Goal: Transaction & Acquisition: Purchase product/service

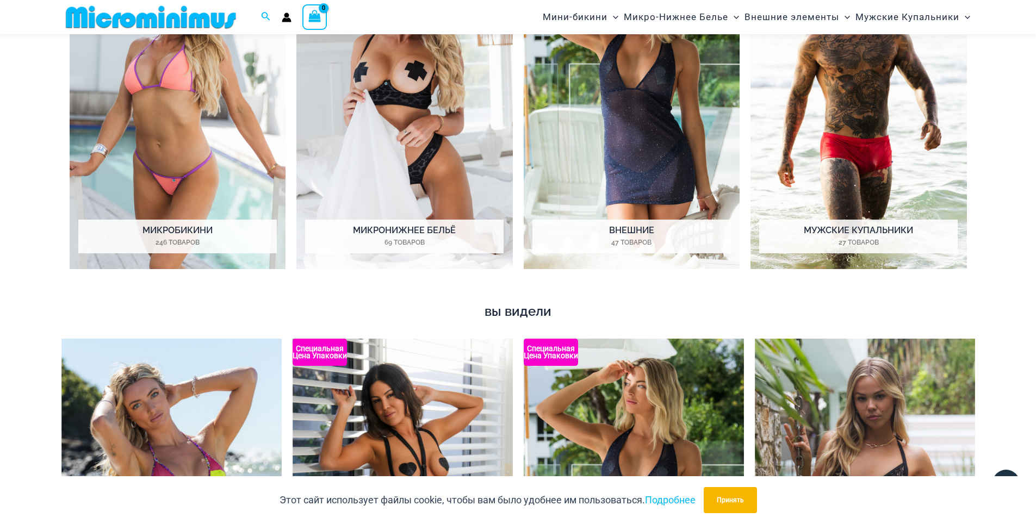
scroll to position [570, 0]
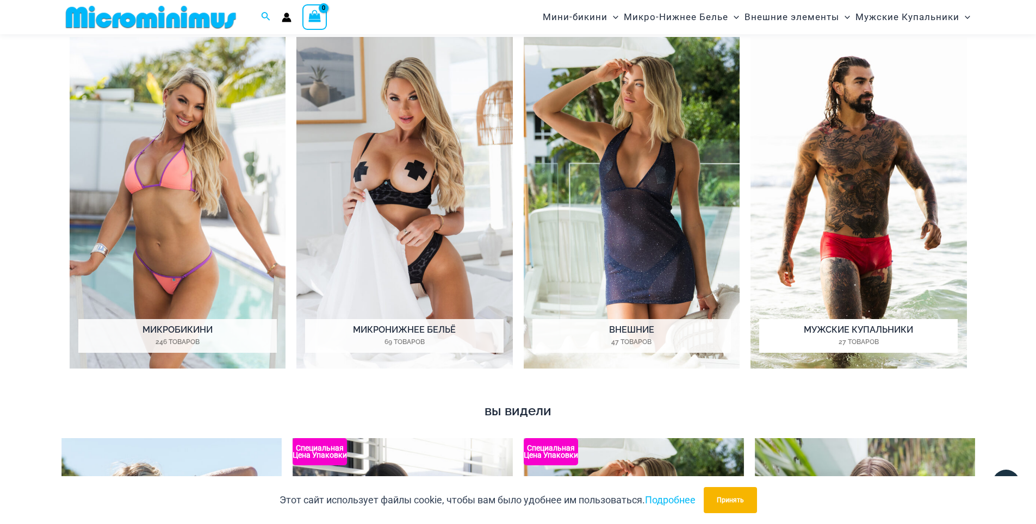
click at [868, 333] on ya-tr-span "Мужские купальники" at bounding box center [858, 330] width 109 height 10
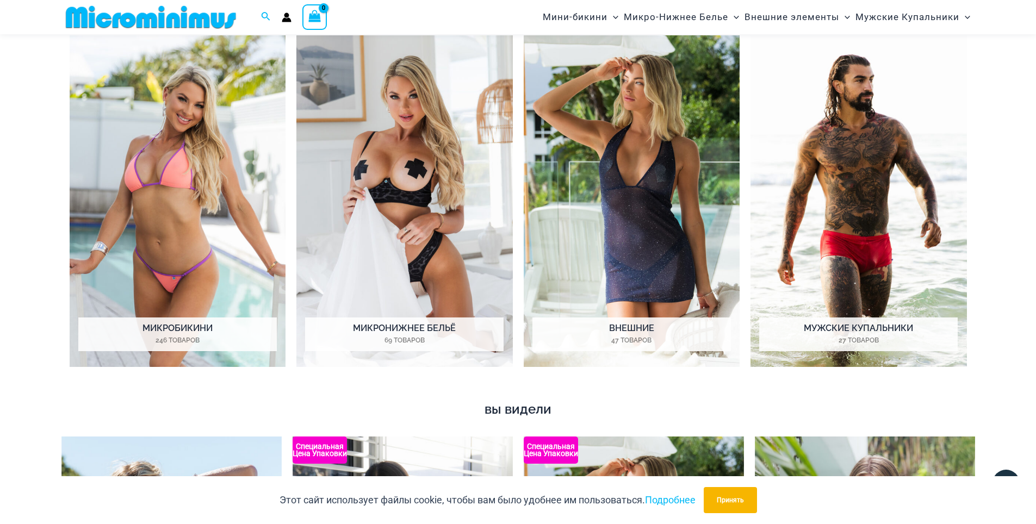
scroll to position [578, 0]
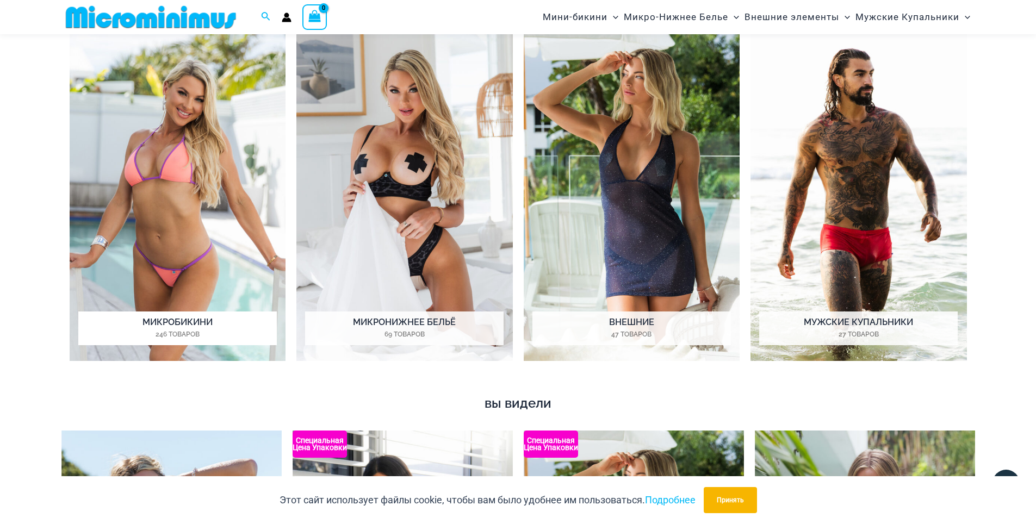
click at [200, 318] on ya-tr-span "Микробикини" at bounding box center [178, 322] width 70 height 10
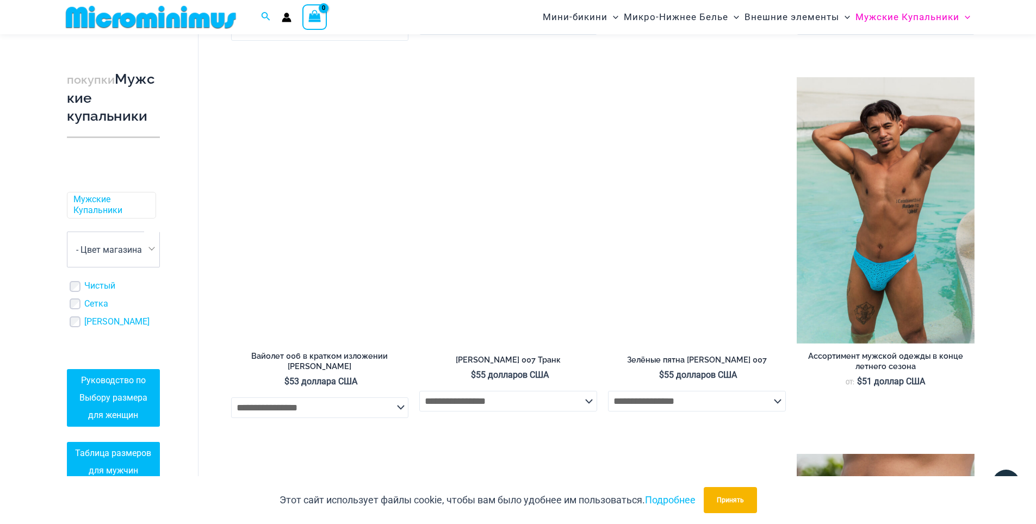
scroll to position [1288, 0]
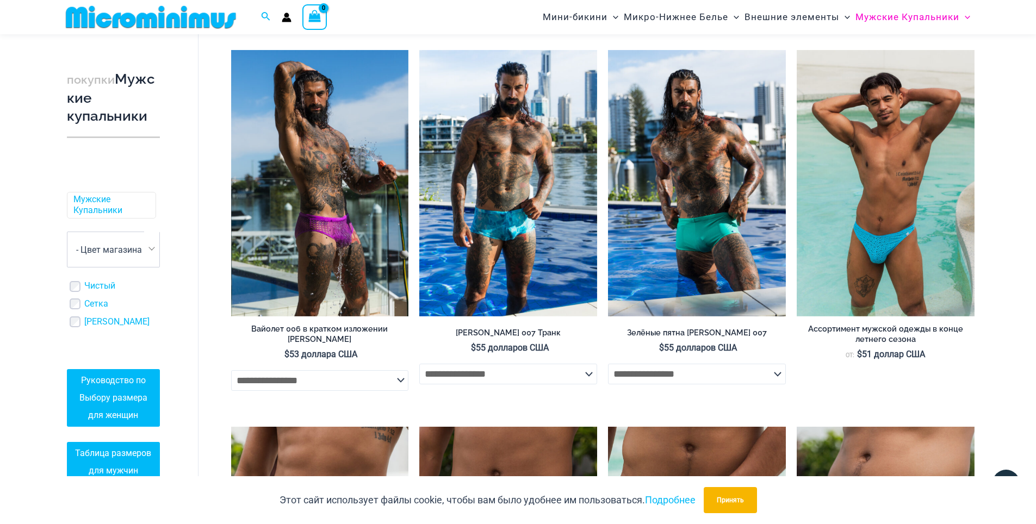
drag, startPoint x: 1044, startPoint y: 16, endPoint x: 1044, endPoint y: 231, distance: 214.3
click at [1036, 231] on html "Перейти к контенту Поиск по: Поиск Поиск No products in the cart. В корзине нет…" at bounding box center [518, 277] width 1036 height 3131
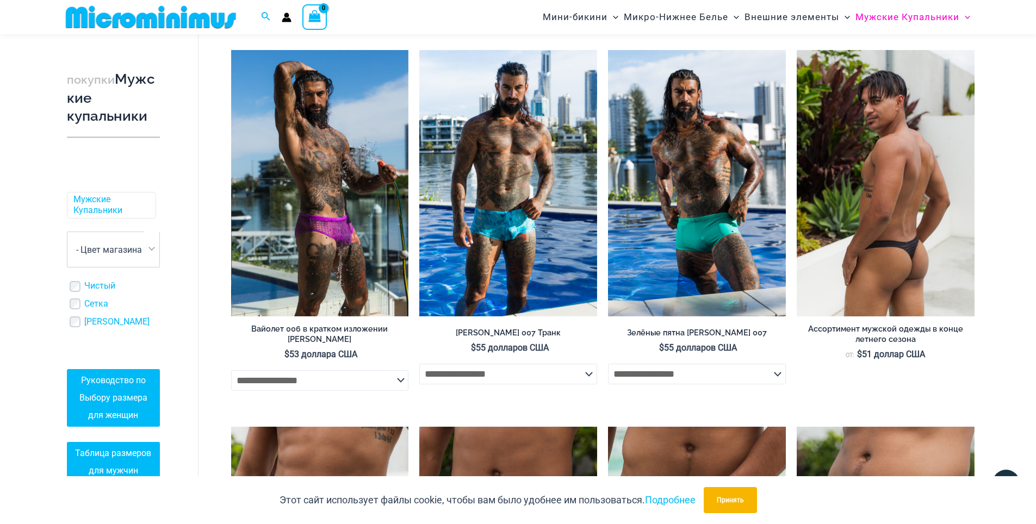
click at [892, 209] on img at bounding box center [886, 183] width 178 height 267
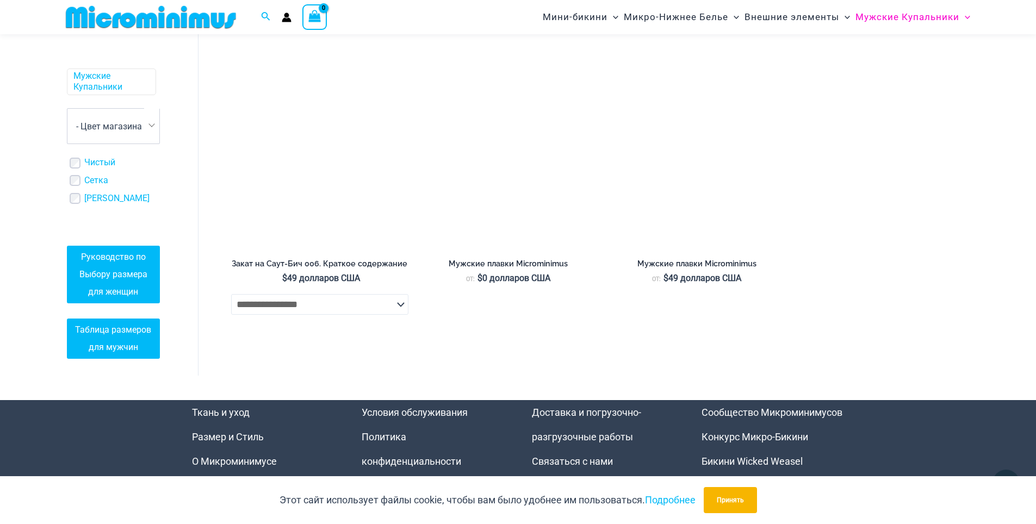
scroll to position [2477, 0]
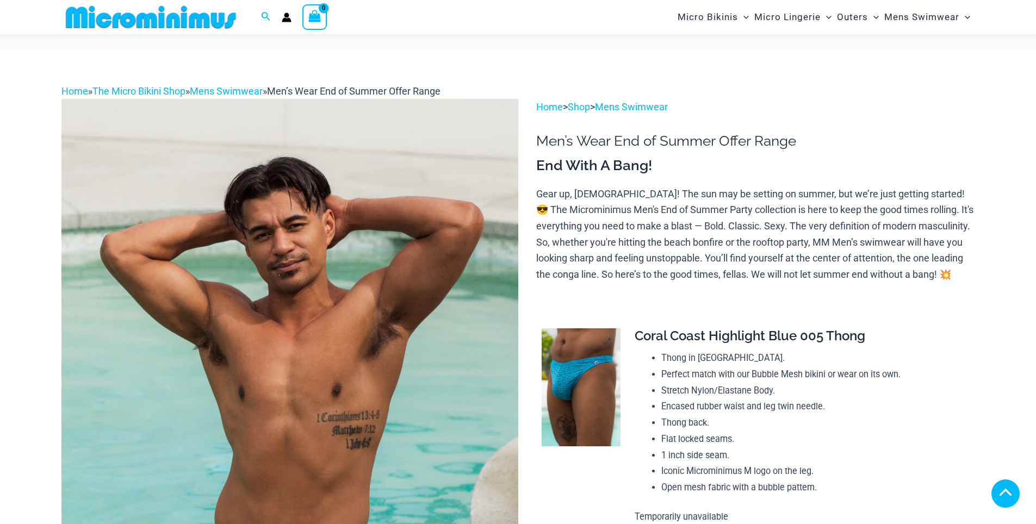
click at [567, 329] on img at bounding box center [581, 388] width 79 height 119
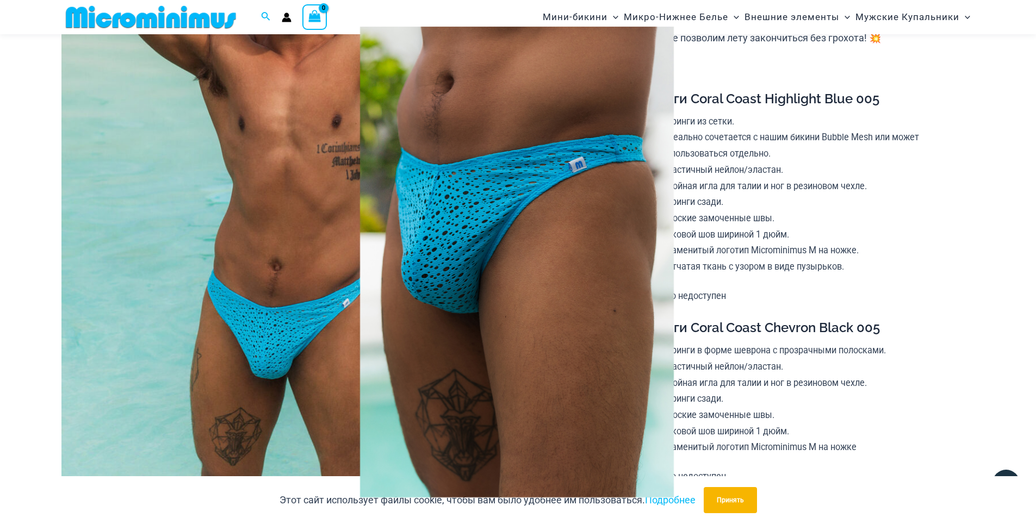
scroll to position [467, 0]
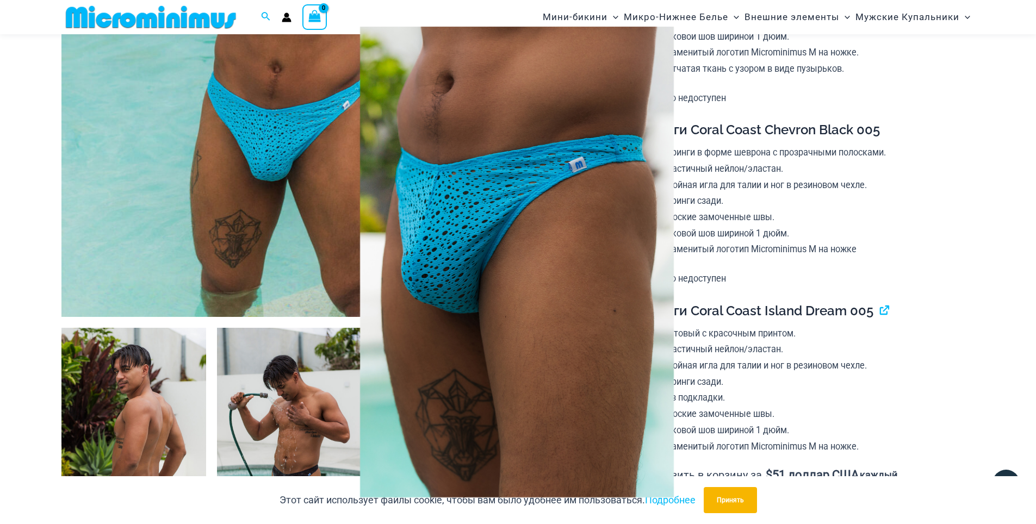
click at [983, 118] on div at bounding box center [518, 262] width 1036 height 524
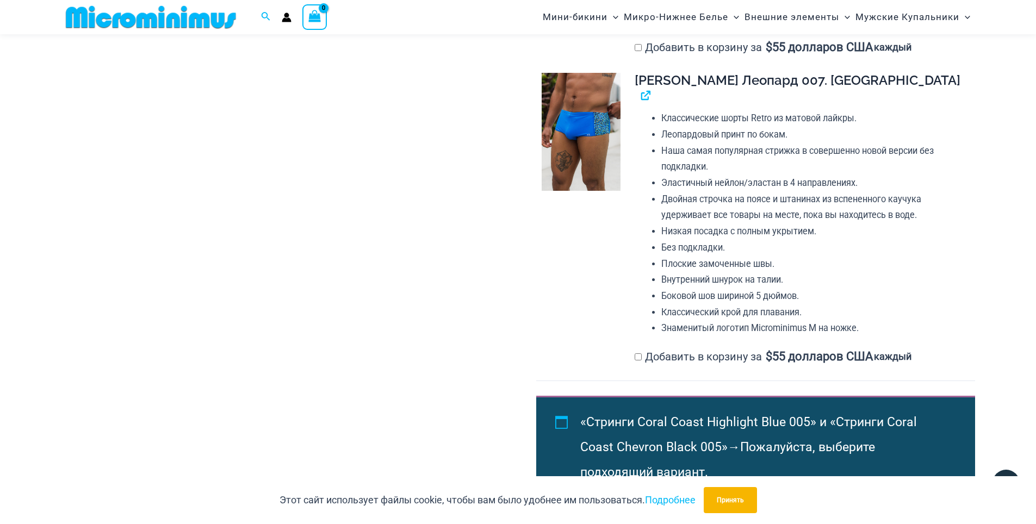
scroll to position [459, 0]
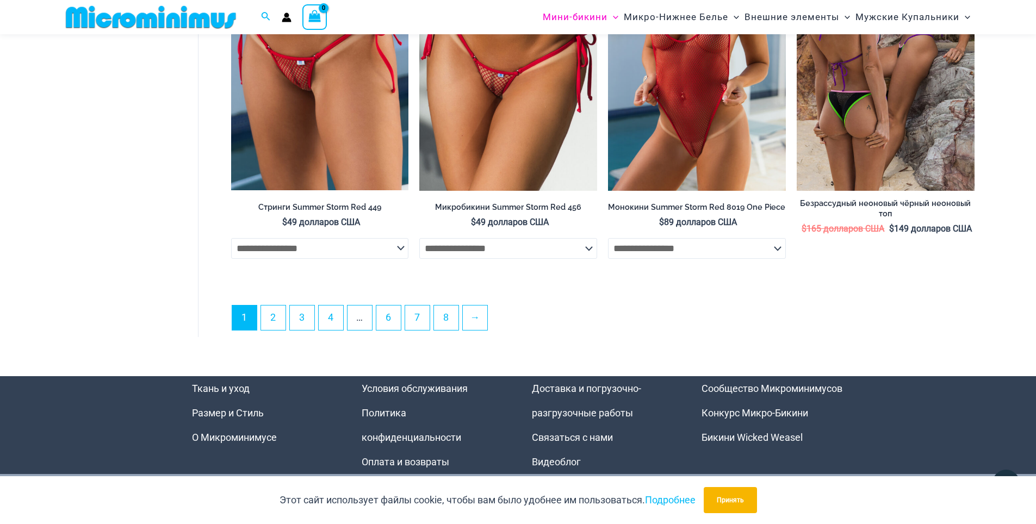
scroll to position [3053, 0]
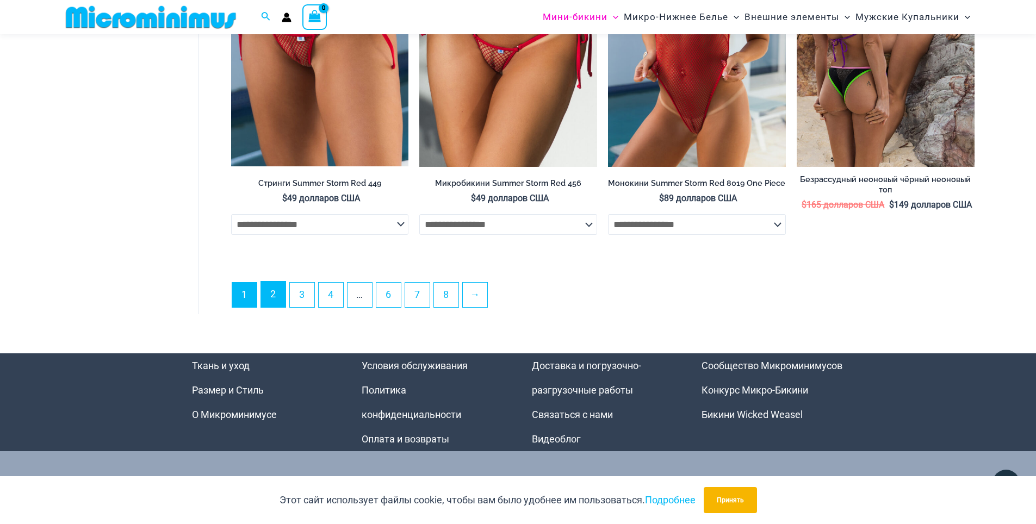
click at [277, 307] on link "2" at bounding box center [273, 295] width 24 height 26
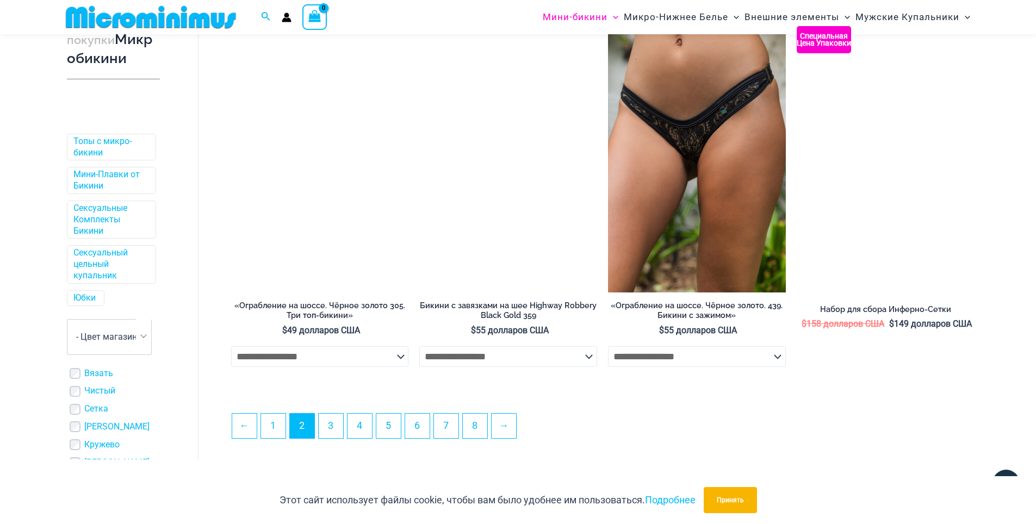
scroll to position [2775, 0]
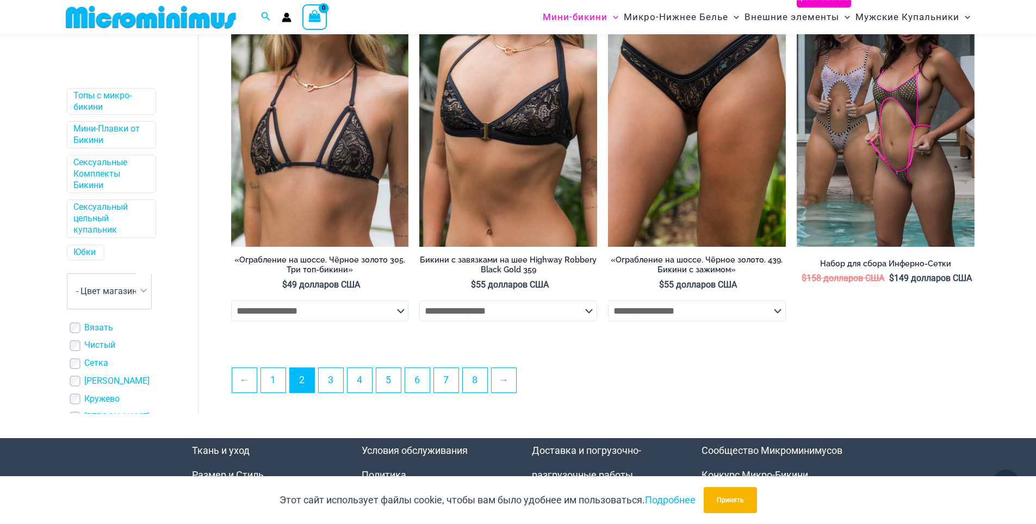
click at [351, 399] on ul "← 1 2 3 4 5 6 7 8 →" at bounding box center [603, 384] width 743 height 32
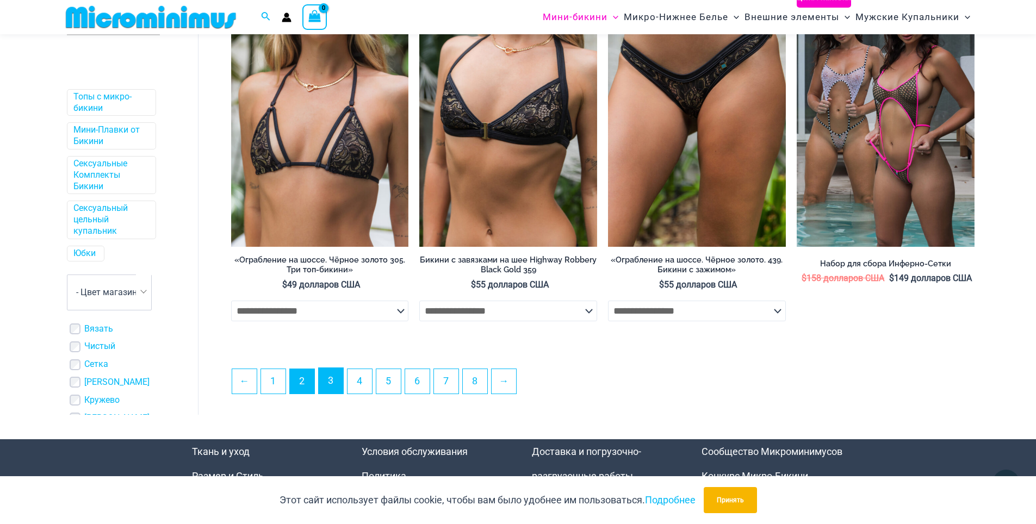
click at [330, 384] on link "3" at bounding box center [331, 381] width 24 height 26
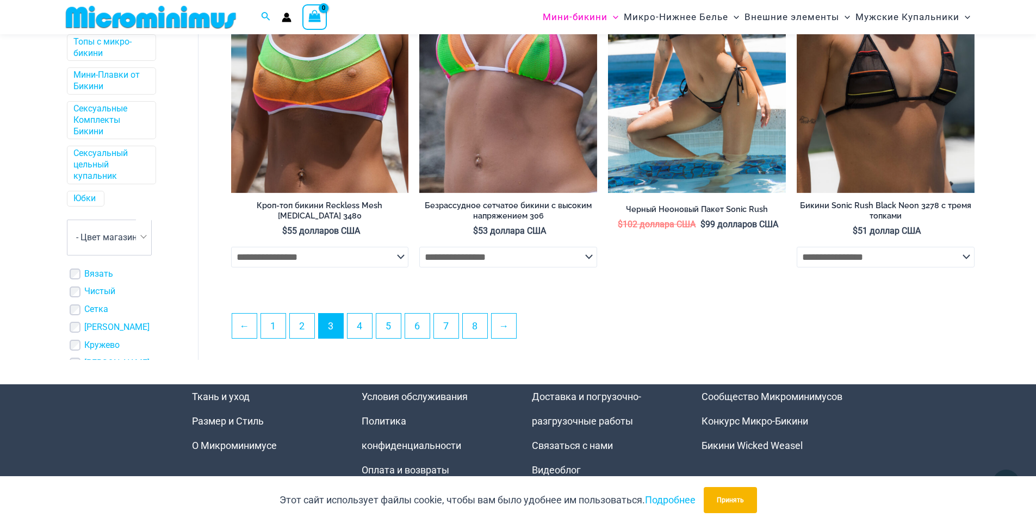
scroll to position [2858, 0]
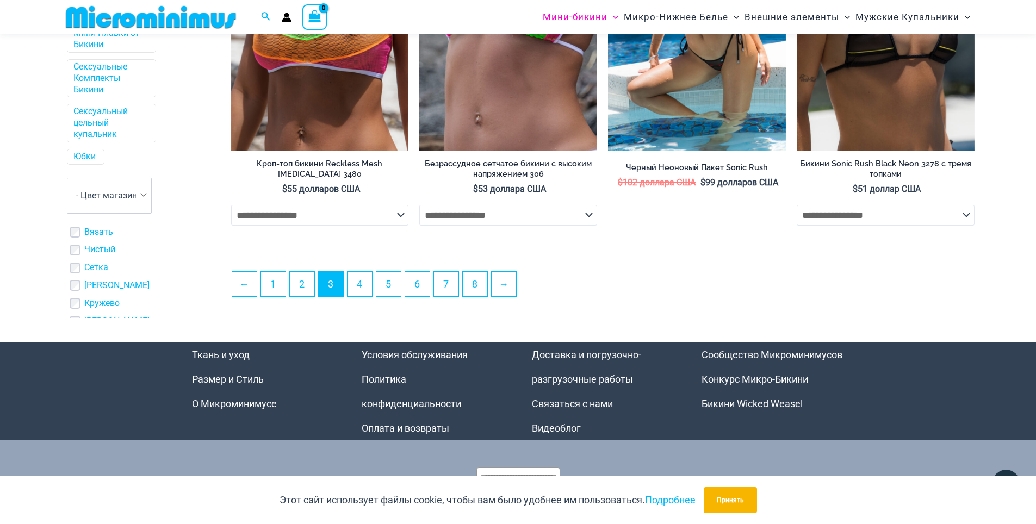
drag, startPoint x: 1044, startPoint y: 52, endPoint x: 1044, endPoint y: 468, distance: 416.2
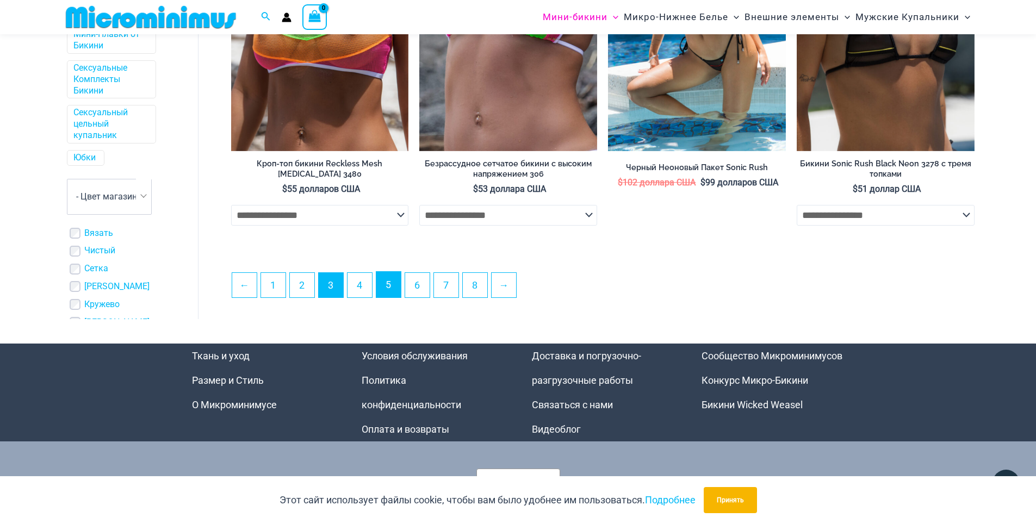
click at [387, 281] on link "5" at bounding box center [388, 285] width 24 height 26
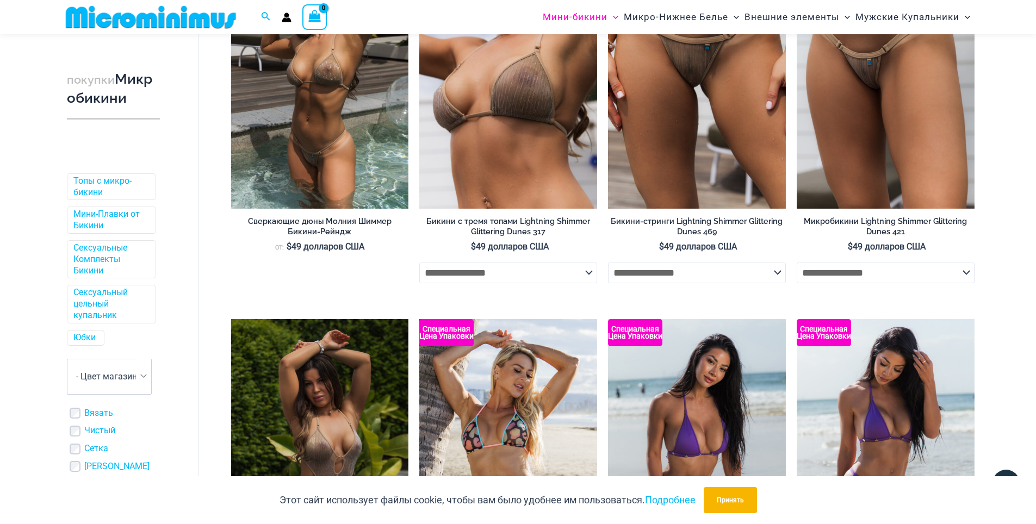
scroll to position [117, 0]
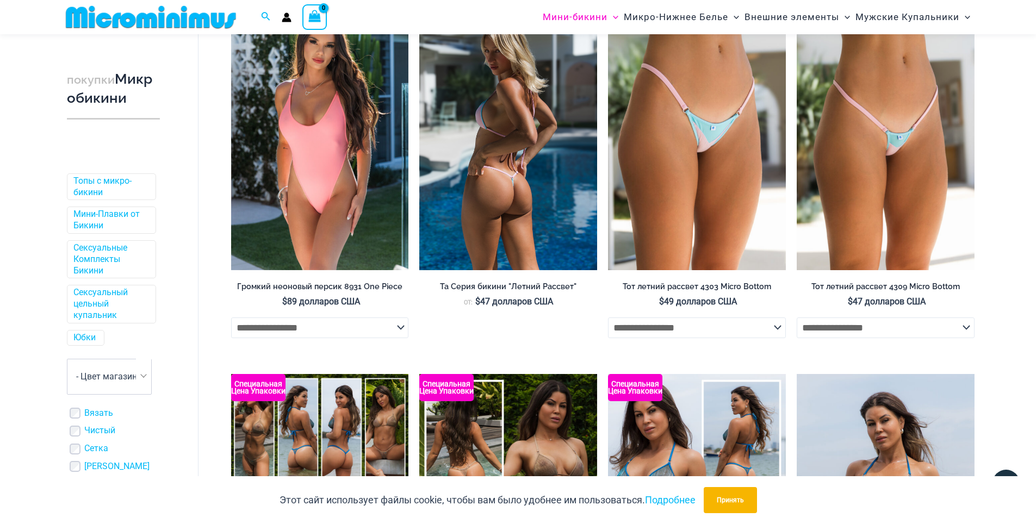
drag, startPoint x: 1044, startPoint y: 46, endPoint x: 442, endPoint y: 177, distance: 616.3
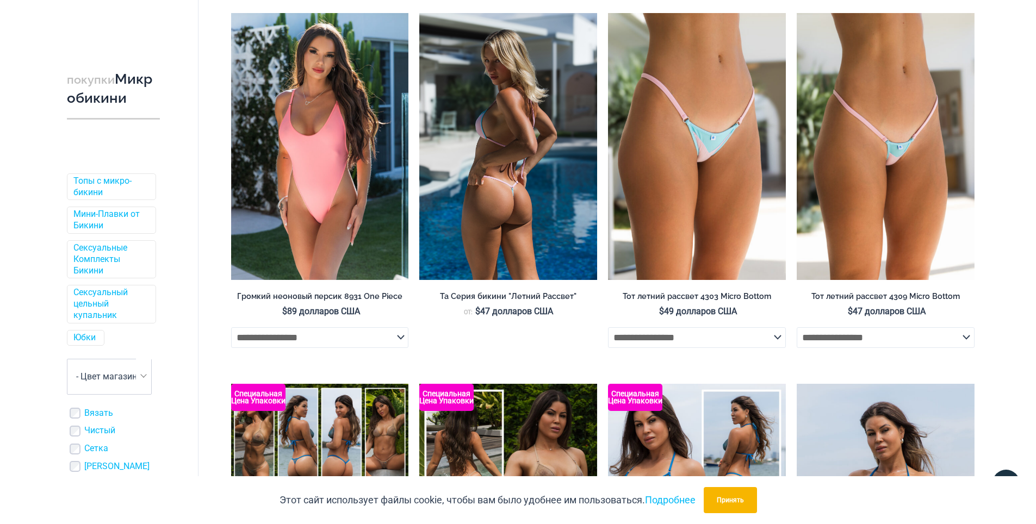
scroll to position [0, 0]
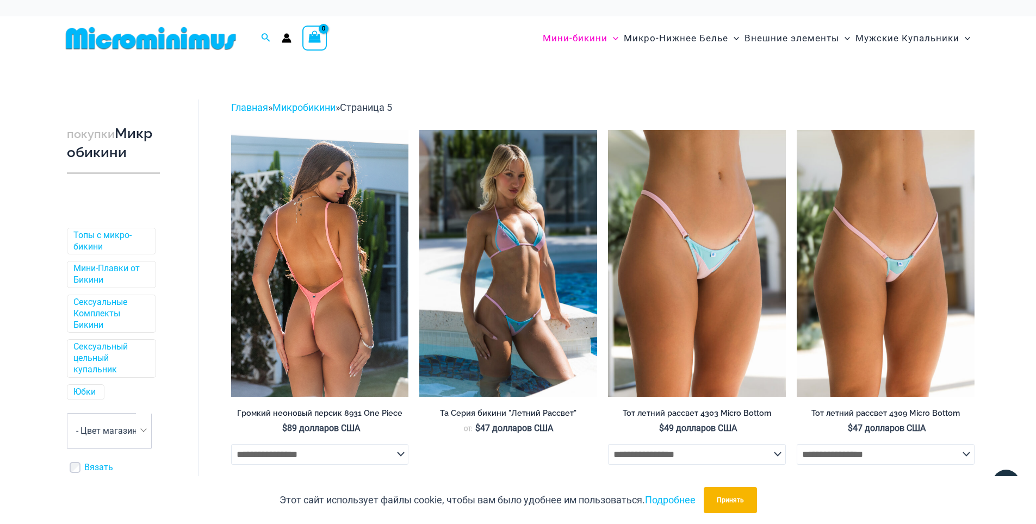
click at [333, 318] on img at bounding box center [320, 263] width 178 height 267
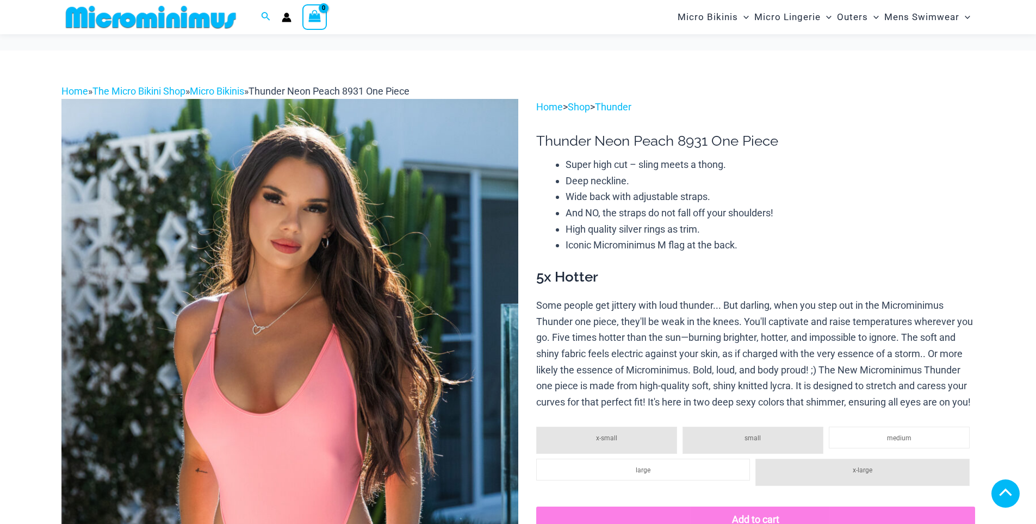
scroll to position [598, 0]
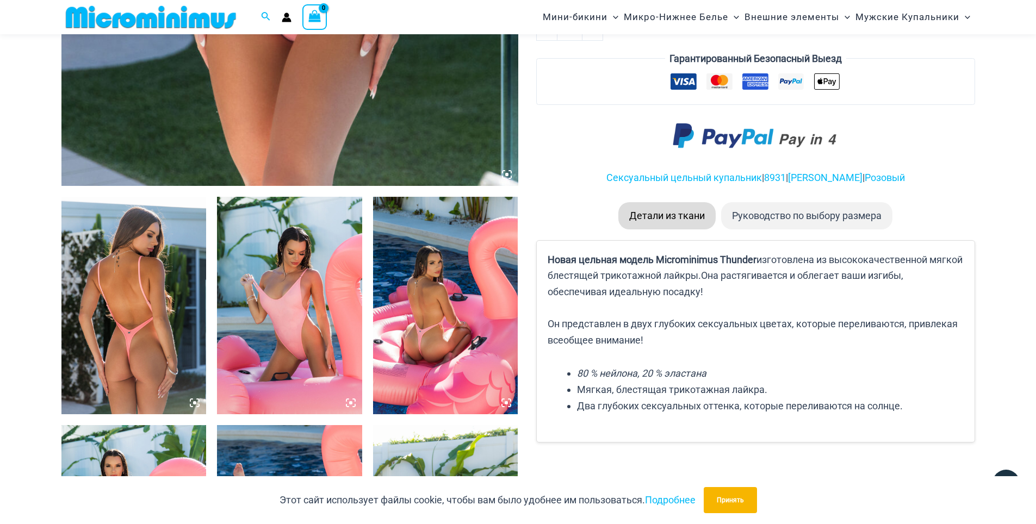
click at [350, 405] on icon at bounding box center [350, 402] width 3 height 3
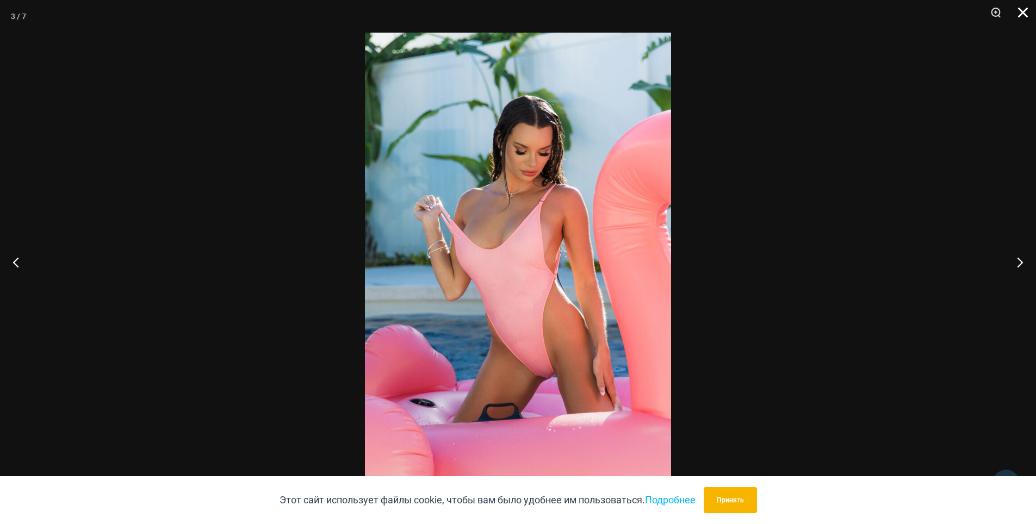
click at [1030, 7] on button "Закрыть" at bounding box center [1019, 16] width 27 height 33
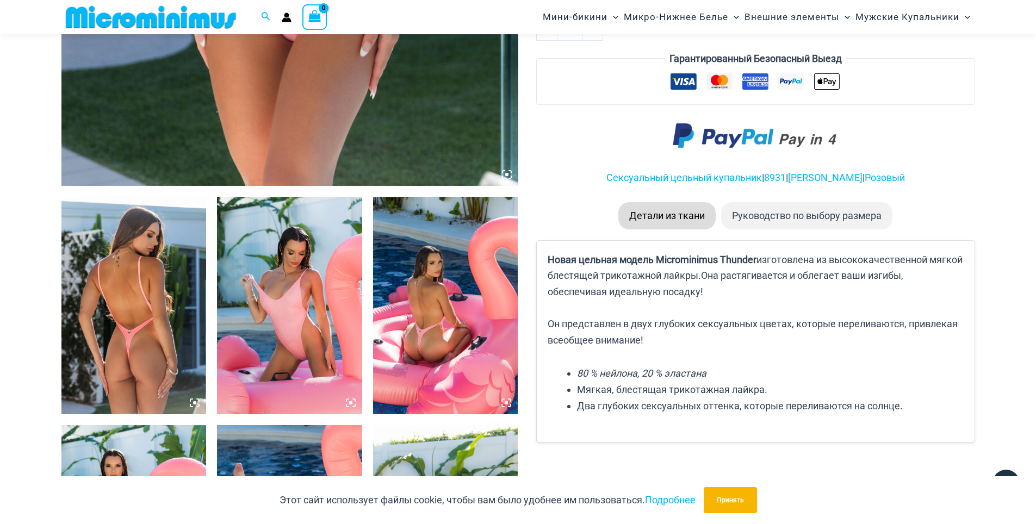
click at [508, 404] on icon at bounding box center [506, 402] width 3 height 3
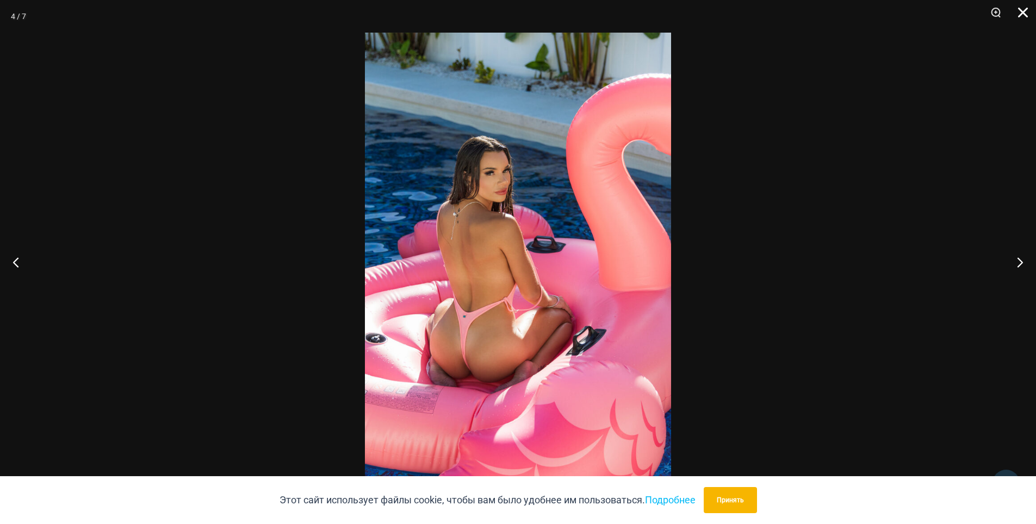
click at [1018, 12] on button "Закрыть" at bounding box center [1019, 16] width 27 height 33
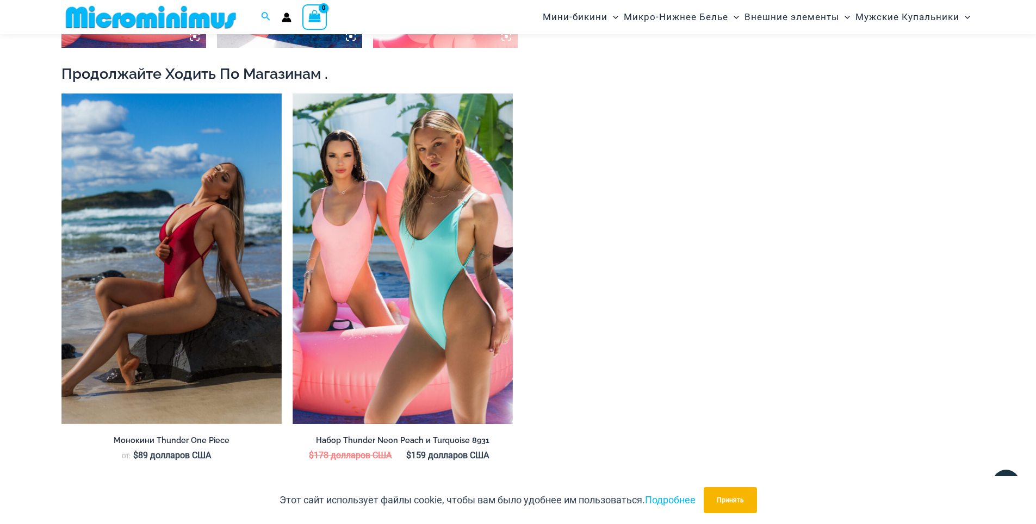
scroll to position [1189, 0]
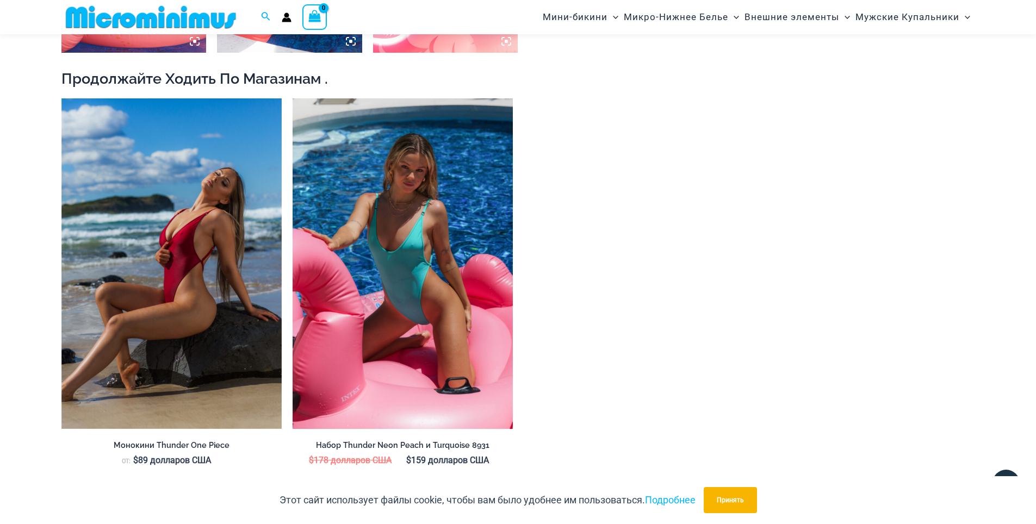
click at [406, 221] on img at bounding box center [403, 263] width 220 height 331
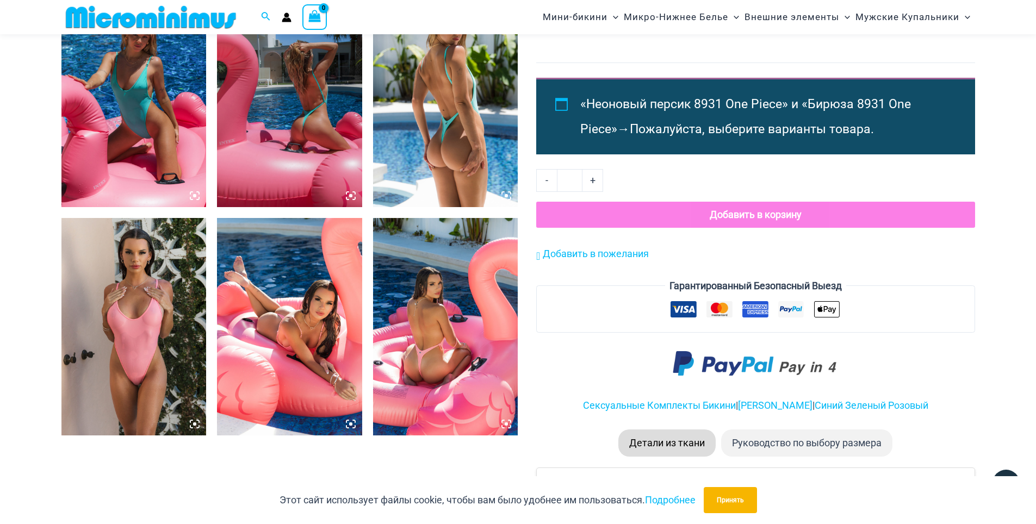
scroll to position [694, 0]
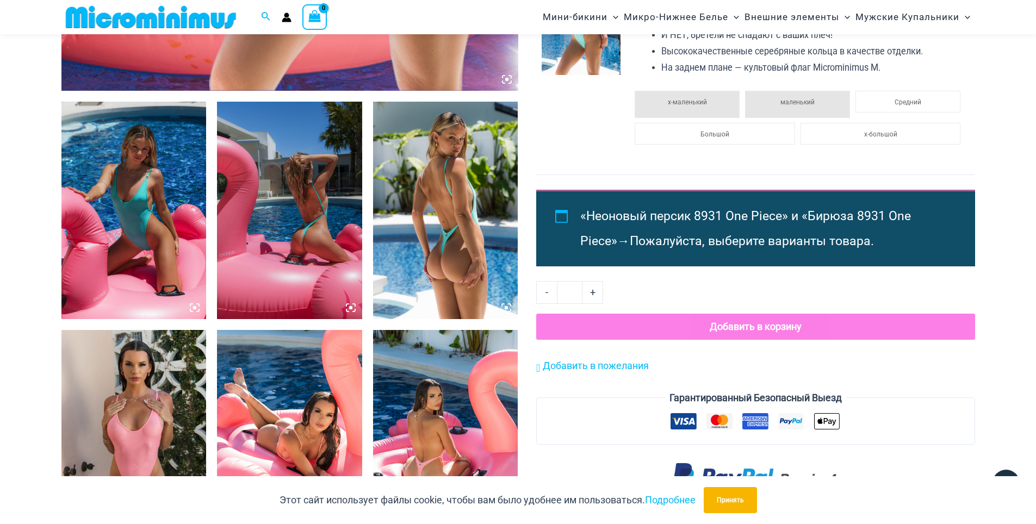
click at [465, 245] on img at bounding box center [445, 211] width 145 height 218
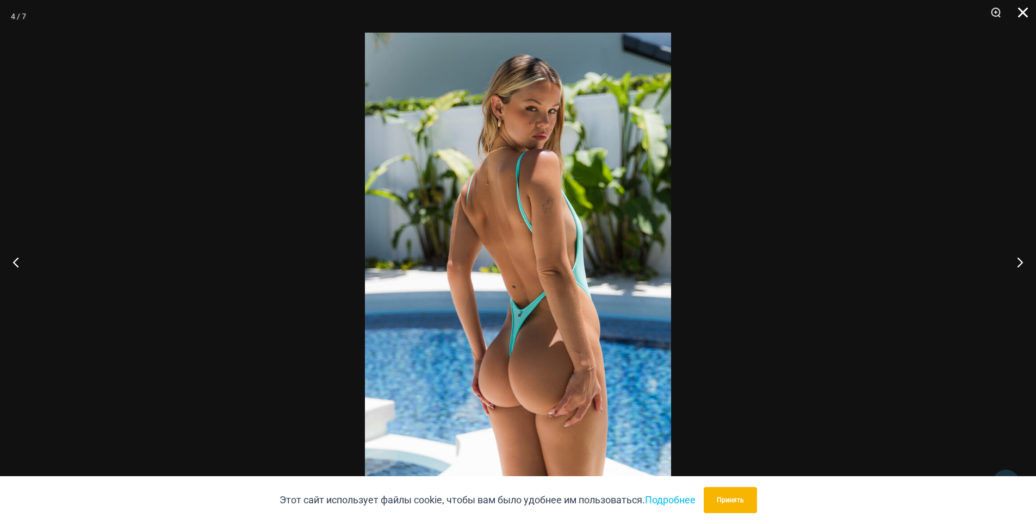
click at [1023, 19] on button "Закрыть" at bounding box center [1019, 16] width 27 height 33
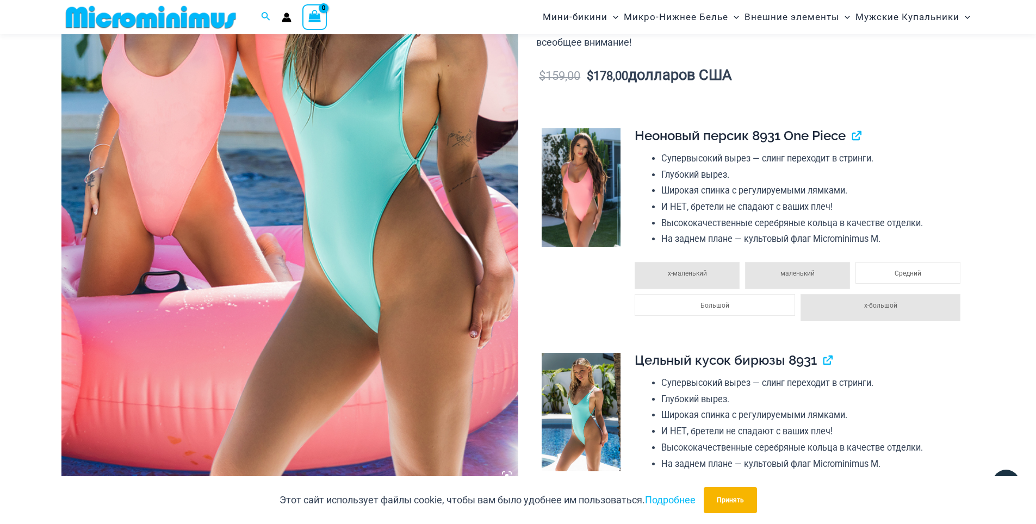
scroll to position [0, 0]
